Goal: Check status: Check status

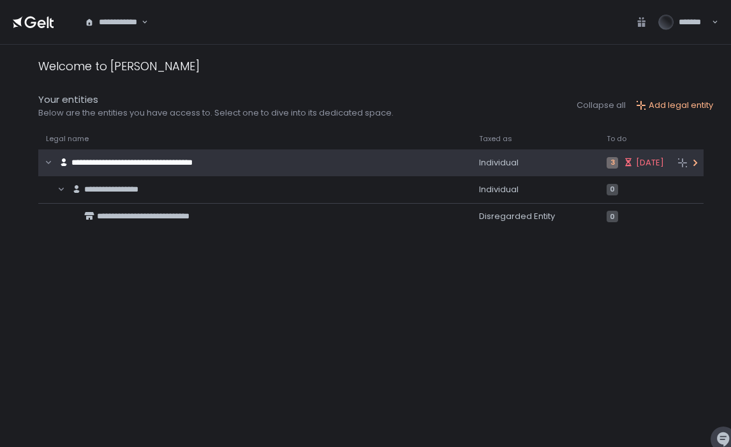
click at [403, 164] on div "**********" at bounding box center [239, 163] width 402 height 24
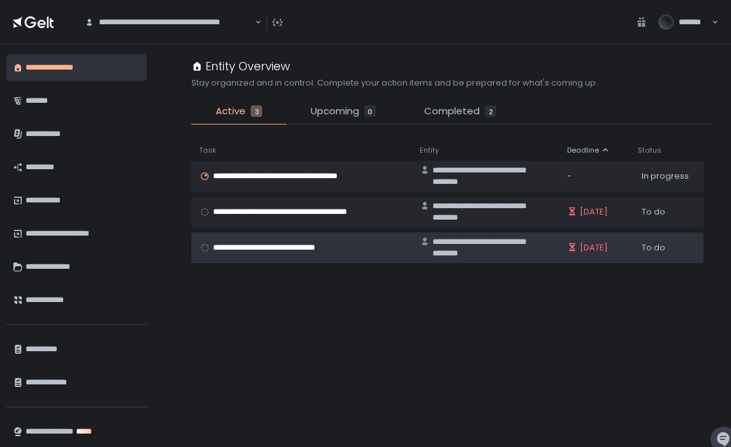
click at [340, 248] on div "**********" at bounding box center [301, 247] width 205 height 11
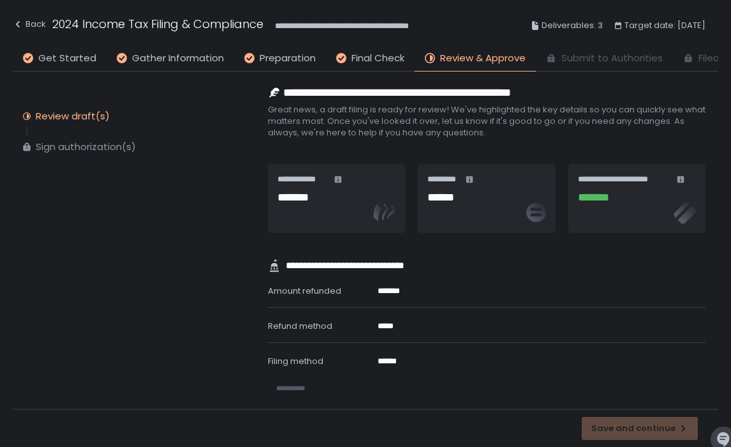
click at [536, 221] on icon at bounding box center [535, 211] width 19 height 19
